Goal: Information Seeking & Learning: Learn about a topic

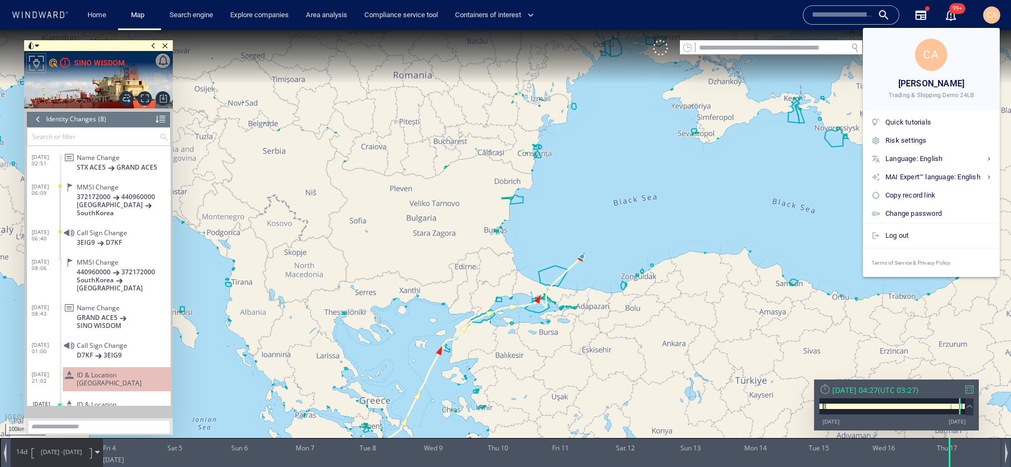
click at [993, 16] on div at bounding box center [505, 233] width 1011 height 467
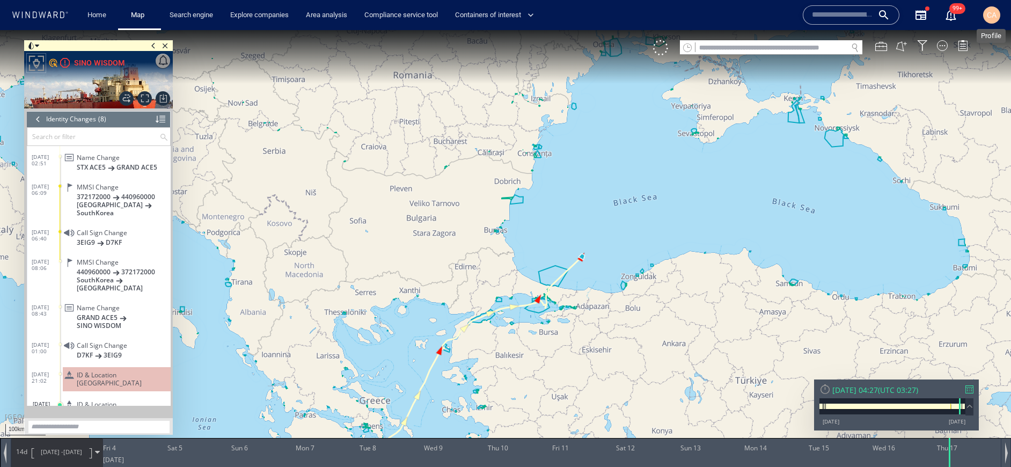
click at [996, 14] on span "CA" at bounding box center [992, 15] width 10 height 9
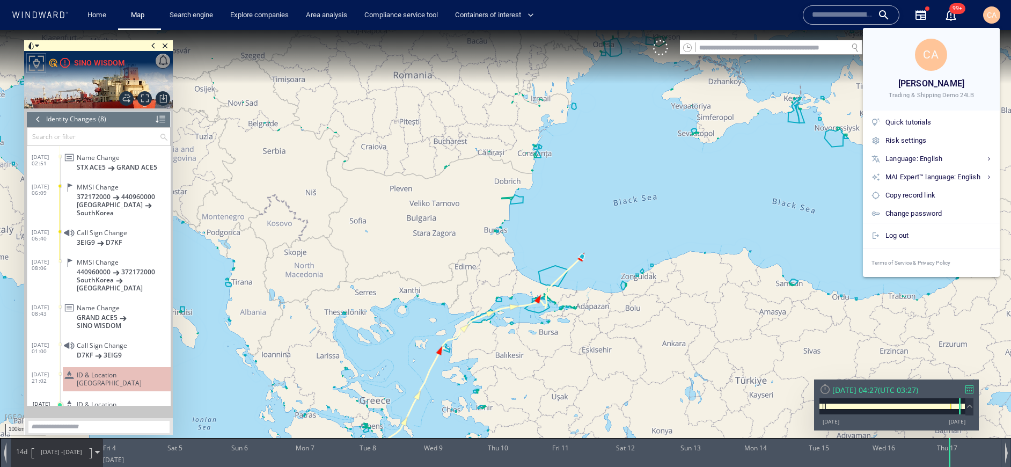
click at [939, 98] on span "Trading & Shipping Demo 24LB" at bounding box center [931, 95] width 86 height 9
click at [913, 133] on div "Risk settings" at bounding box center [931, 141] width 128 height 16
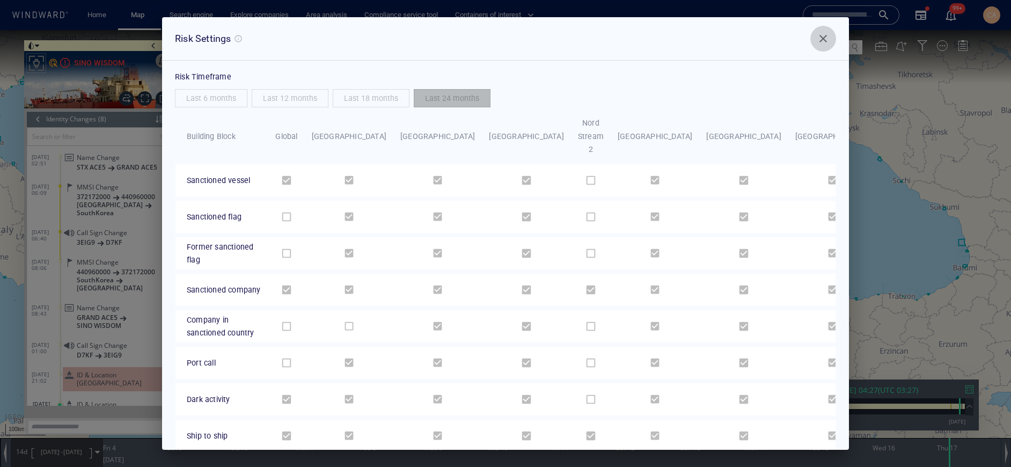
click at [817, 38] on span "Close" at bounding box center [822, 38] width 13 height 13
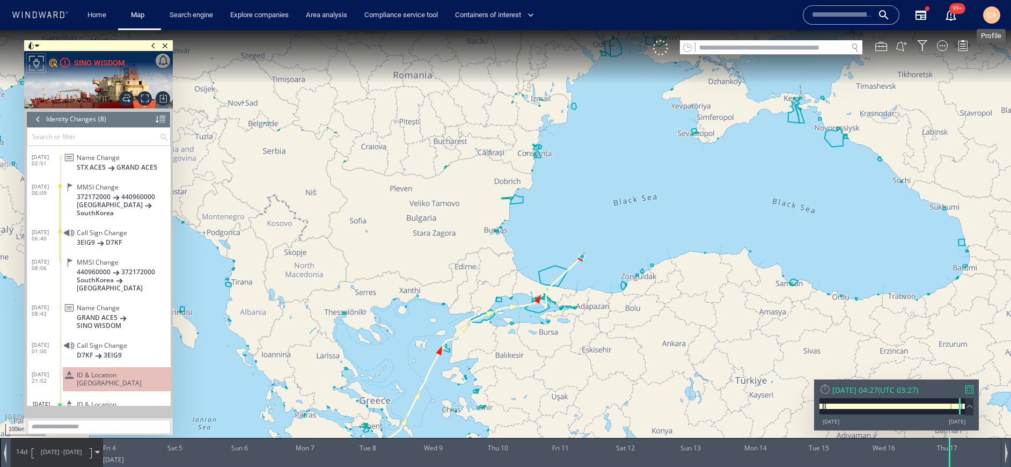
click at [991, 12] on span "CA" at bounding box center [992, 15] width 10 height 9
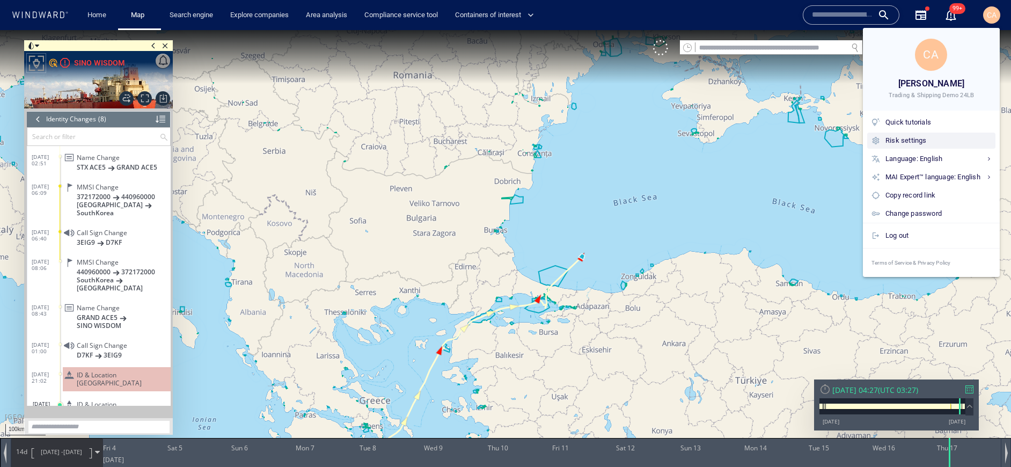
click at [915, 138] on div "Risk settings" at bounding box center [938, 141] width 106 height 12
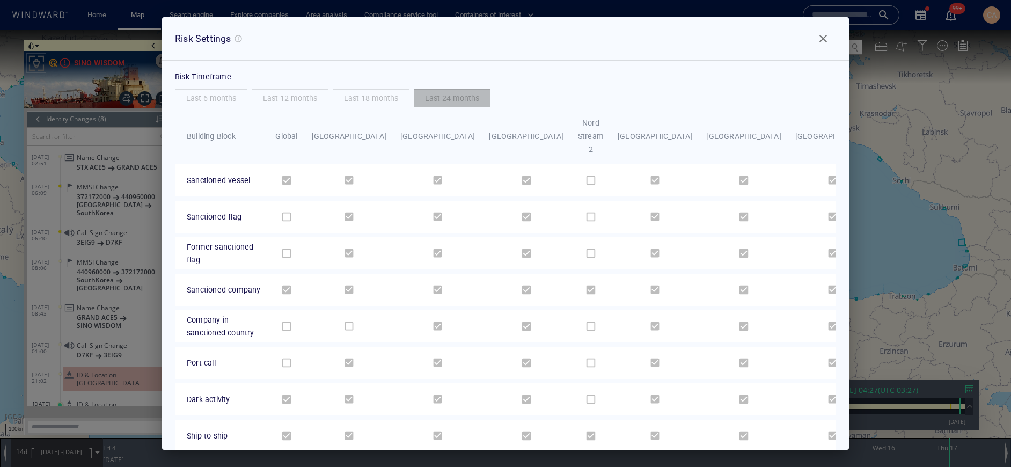
click at [821, 41] on span "Close" at bounding box center [822, 38] width 13 height 13
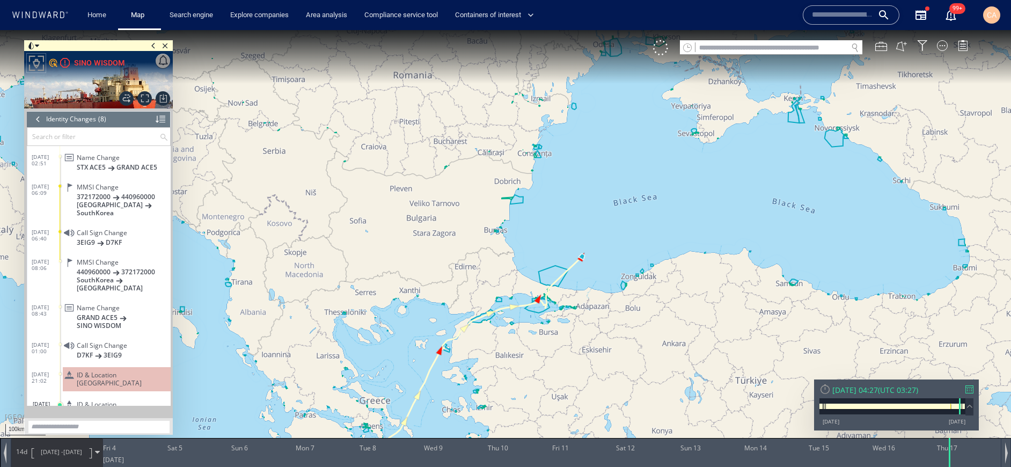
click at [985, 13] on div "CA" at bounding box center [991, 14] width 17 height 17
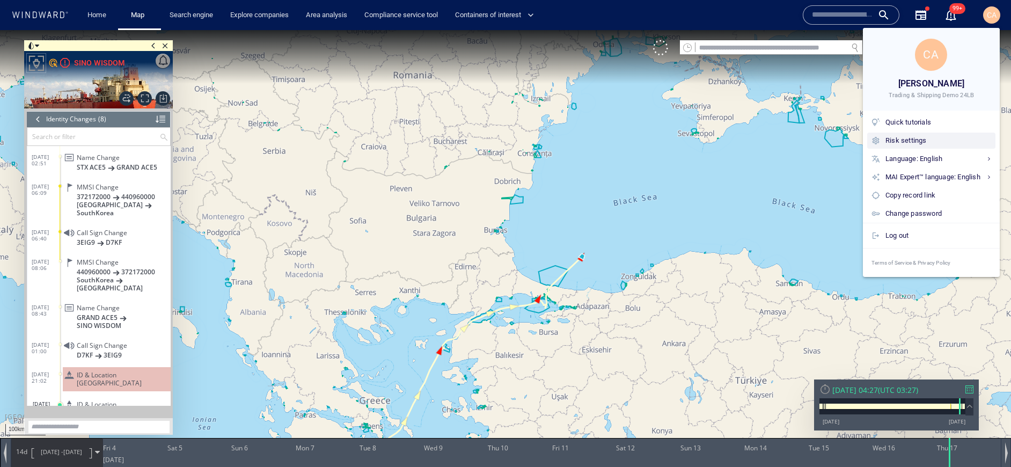
click at [932, 142] on div "Risk settings" at bounding box center [938, 141] width 106 height 12
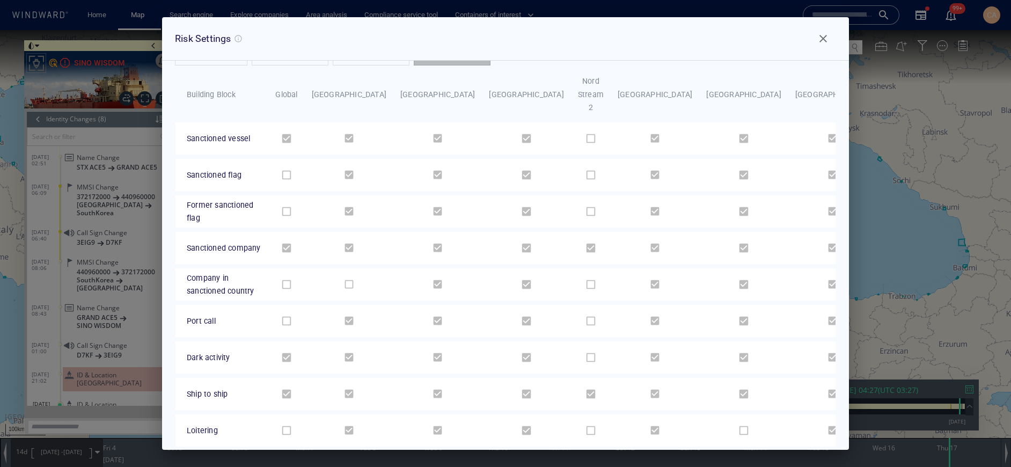
scroll to position [43, 0]
click at [820, 41] on span "Close" at bounding box center [822, 38] width 13 height 13
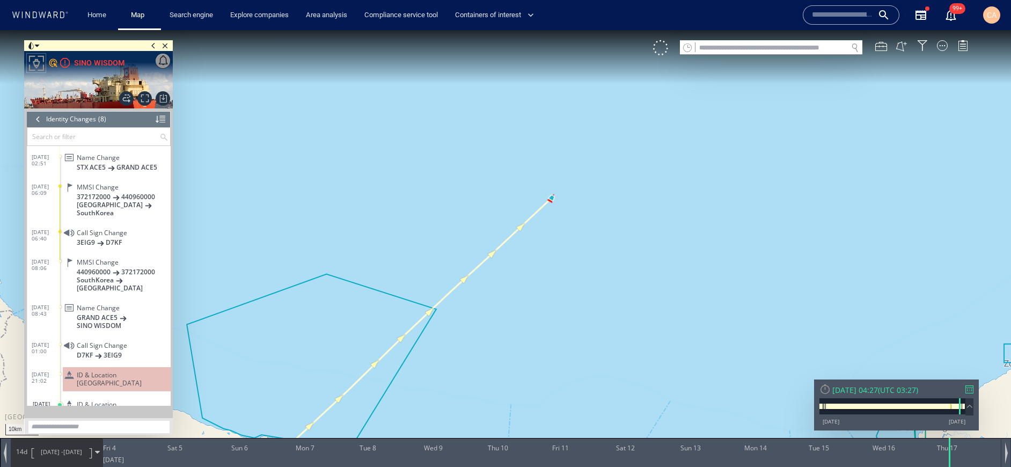
drag, startPoint x: 577, startPoint y: 269, endPoint x: 617, endPoint y: 113, distance: 160.6
click at [617, 113] on canvas "Map" at bounding box center [505, 243] width 1011 height 426
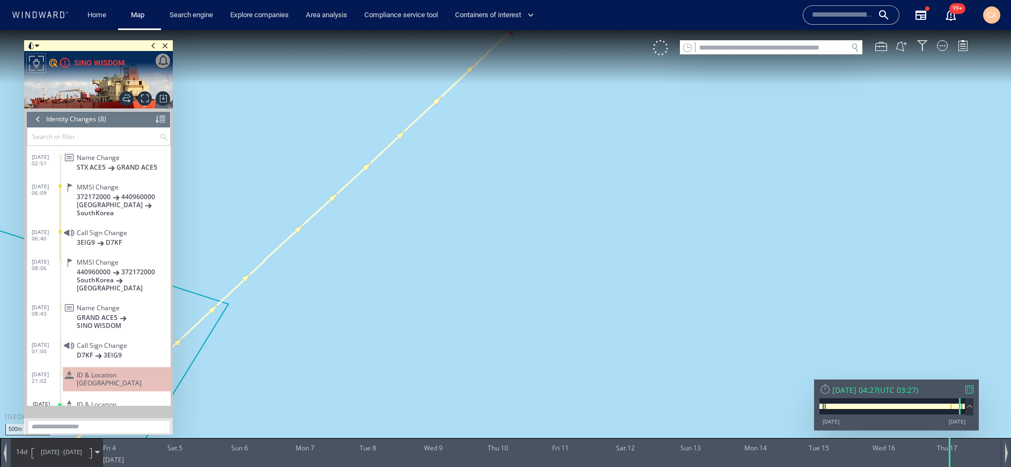
click at [604, 399] on canvas "Map" at bounding box center [505, 243] width 1011 height 426
click at [124, 371] on span "ID & Location [GEOGRAPHIC_DATA]" at bounding box center [122, 379] width 90 height 16
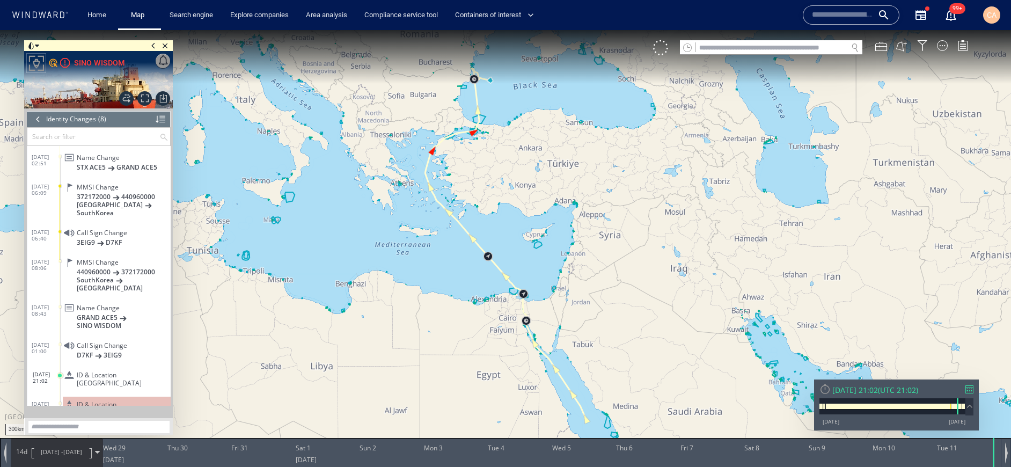
drag, startPoint x: 550, startPoint y: 304, endPoint x: 552, endPoint y: 358, distance: 54.2
click at [552, 358] on canvas "Map" at bounding box center [505, 243] width 1011 height 426
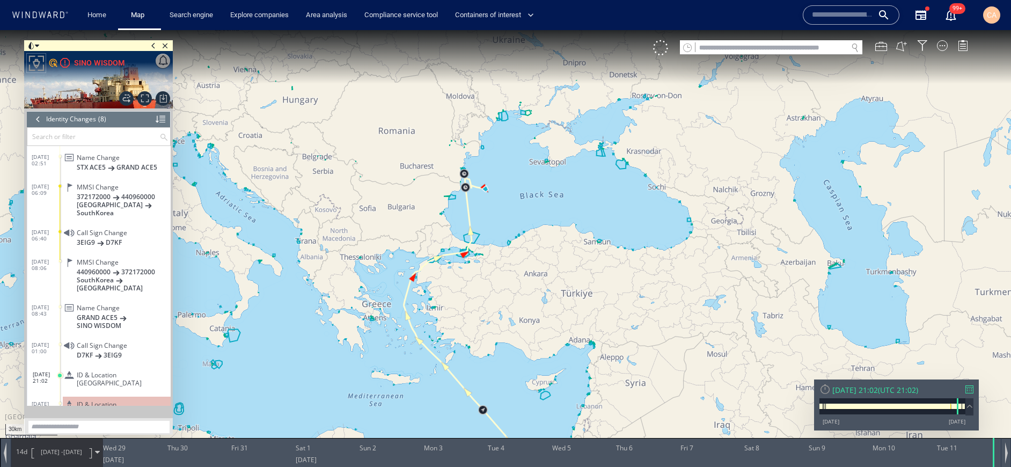
drag, startPoint x: 510, startPoint y: 305, endPoint x: 589, endPoint y: 415, distance: 135.6
click at [589, 417] on canvas "Map" at bounding box center [505, 243] width 1011 height 426
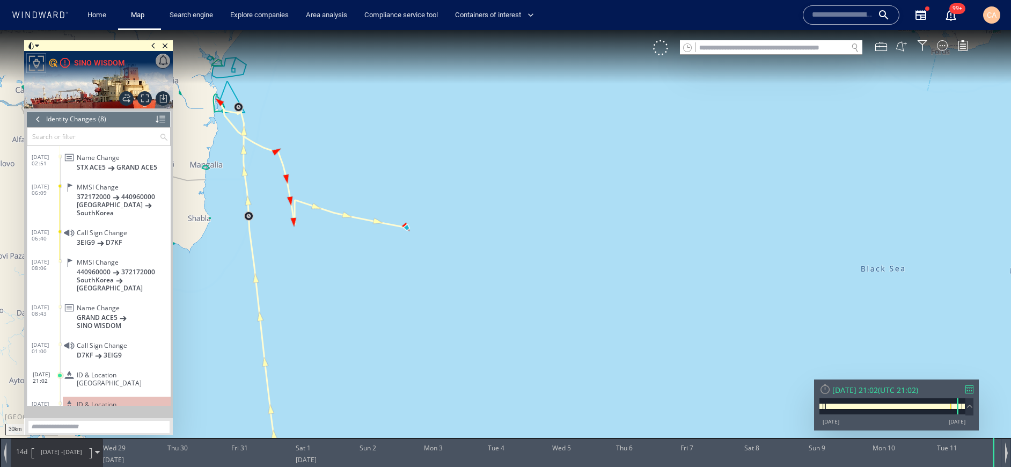
drag, startPoint x: 416, startPoint y: 257, endPoint x: 462, endPoint y: 305, distance: 66.4
click at [462, 305] on canvas "Map" at bounding box center [505, 243] width 1011 height 426
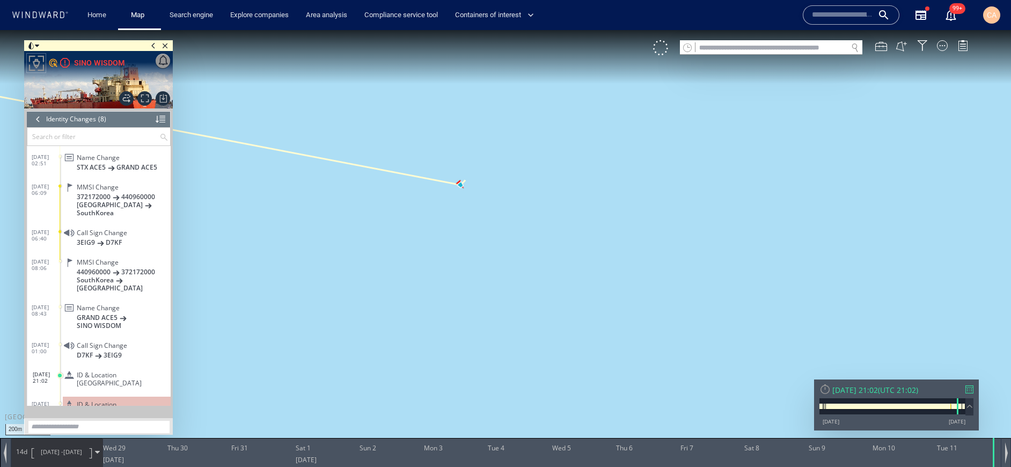
drag, startPoint x: 569, startPoint y: 171, endPoint x: 499, endPoint y: 272, distance: 122.3
click at [510, 326] on canvas "Map" at bounding box center [505, 243] width 1011 height 426
drag, startPoint x: 378, startPoint y: 292, endPoint x: 549, endPoint y: 318, distance: 173.1
click at [551, 320] on canvas "Map" at bounding box center [505, 243] width 1011 height 426
click at [1006, 453] on div at bounding box center [1006, 452] width 3 height 21
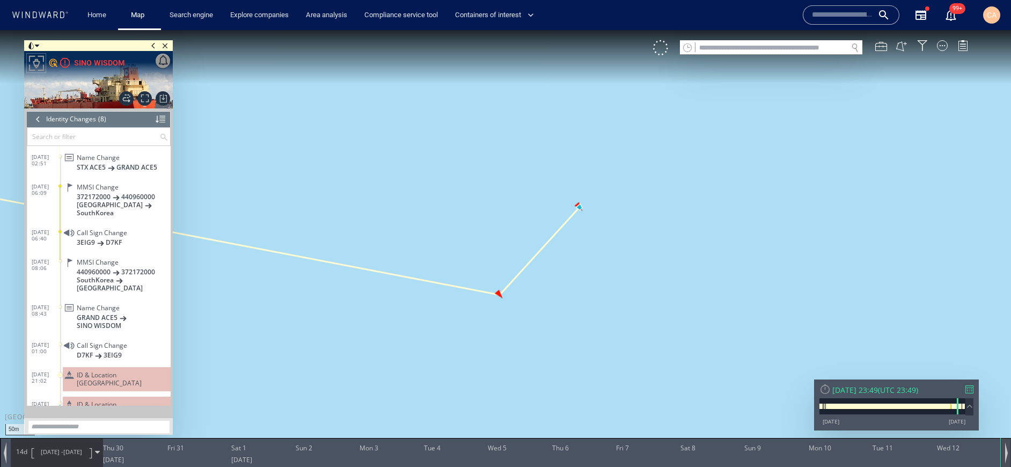
click at [1006, 452] on div at bounding box center [1006, 452] width 3 height 21
drag, startPoint x: 874, startPoint y: 453, endPoint x: 917, endPoint y: 453, distance: 42.9
click at [917, 453] on div at bounding box center [917, 452] width 11 height 29
drag, startPoint x: 917, startPoint y: 453, endPoint x: 954, endPoint y: 453, distance: 36.5
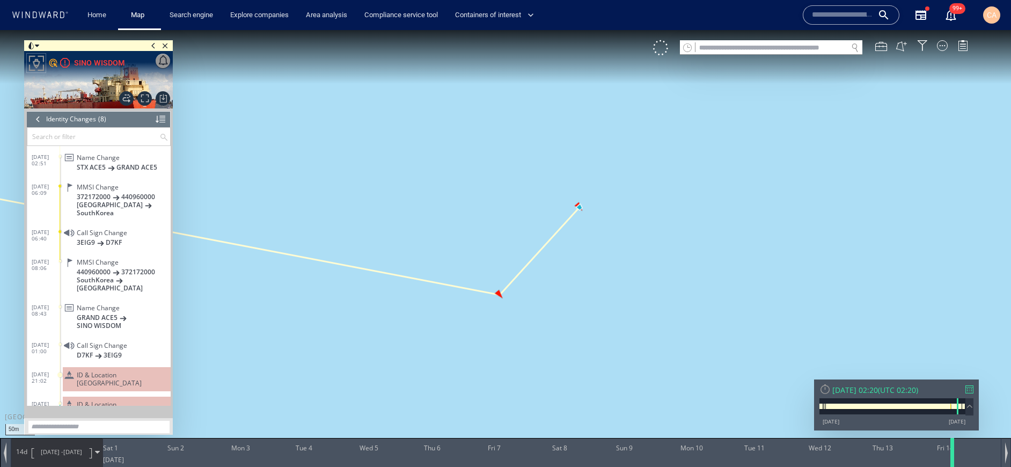
click at [954, 453] on div at bounding box center [953, 452] width 11 height 29
click at [105, 371] on span "ID & Location [GEOGRAPHIC_DATA]" at bounding box center [122, 379] width 90 height 16
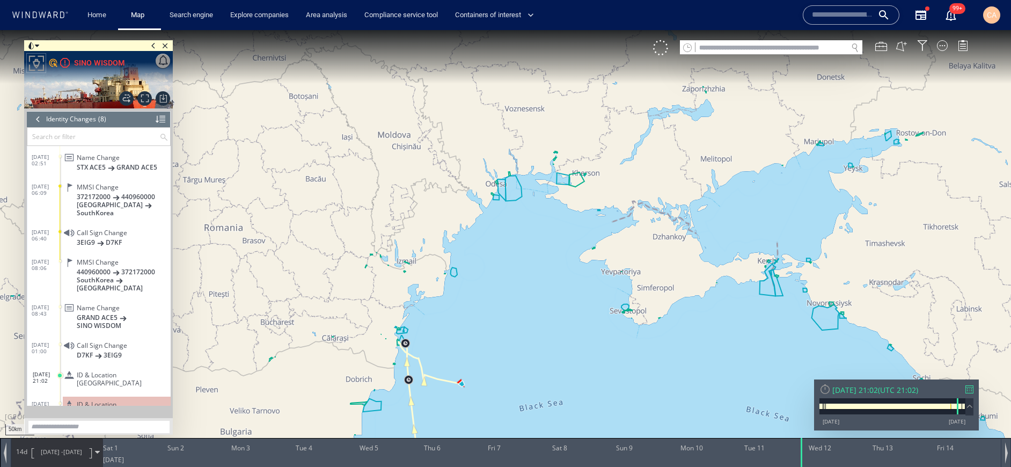
drag, startPoint x: 459, startPoint y: 377, endPoint x: 452, endPoint y: 201, distance: 176.1
click at [452, 201] on canvas "Map" at bounding box center [505, 243] width 1011 height 426
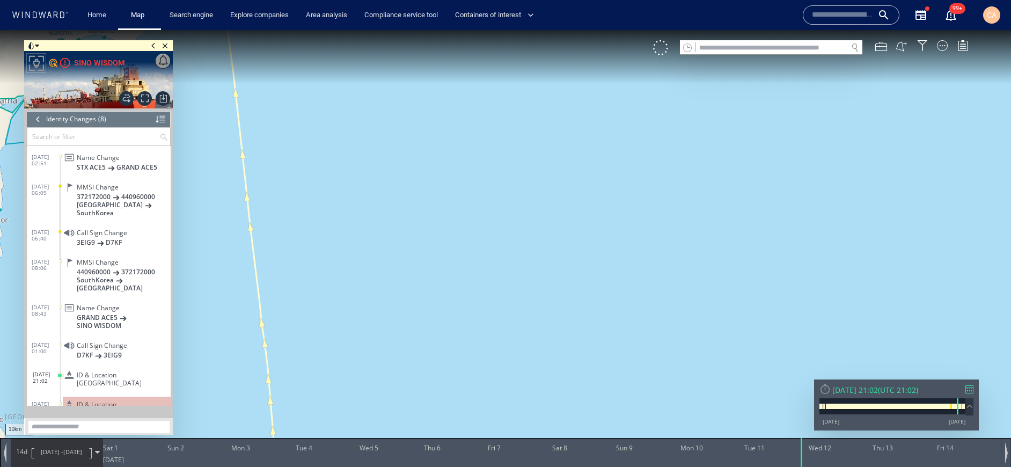
drag, startPoint x: 451, startPoint y: 230, endPoint x: 471, endPoint y: 359, distance: 130.8
click at [470, 359] on canvas "Map" at bounding box center [505, 243] width 1011 height 426
drag, startPoint x: 445, startPoint y: 223, endPoint x: 446, endPoint y: 249, distance: 26.3
click at [446, 248] on canvas "Map" at bounding box center [505, 243] width 1011 height 426
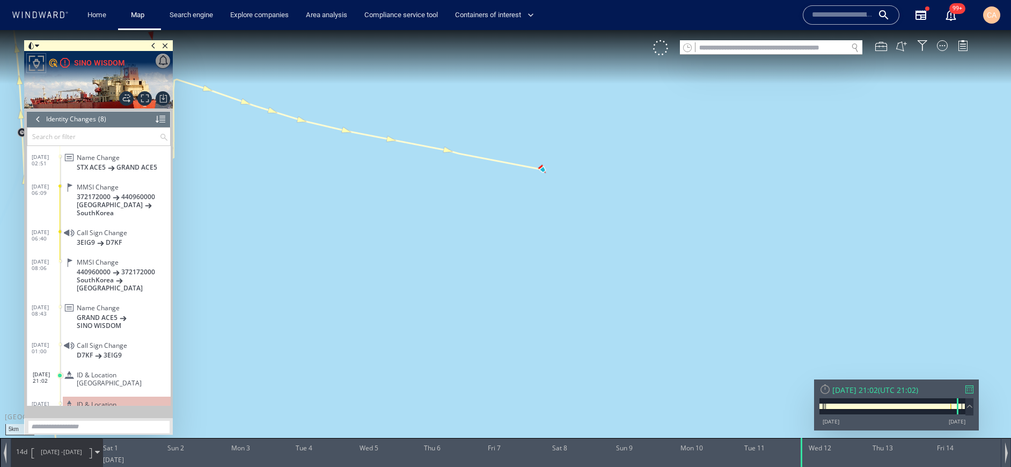
drag, startPoint x: 437, startPoint y: 215, endPoint x: 435, endPoint y: 312, distance: 97.1
click at [436, 314] on canvas "Map" at bounding box center [505, 243] width 1011 height 426
